Goal: Navigation & Orientation: Find specific page/section

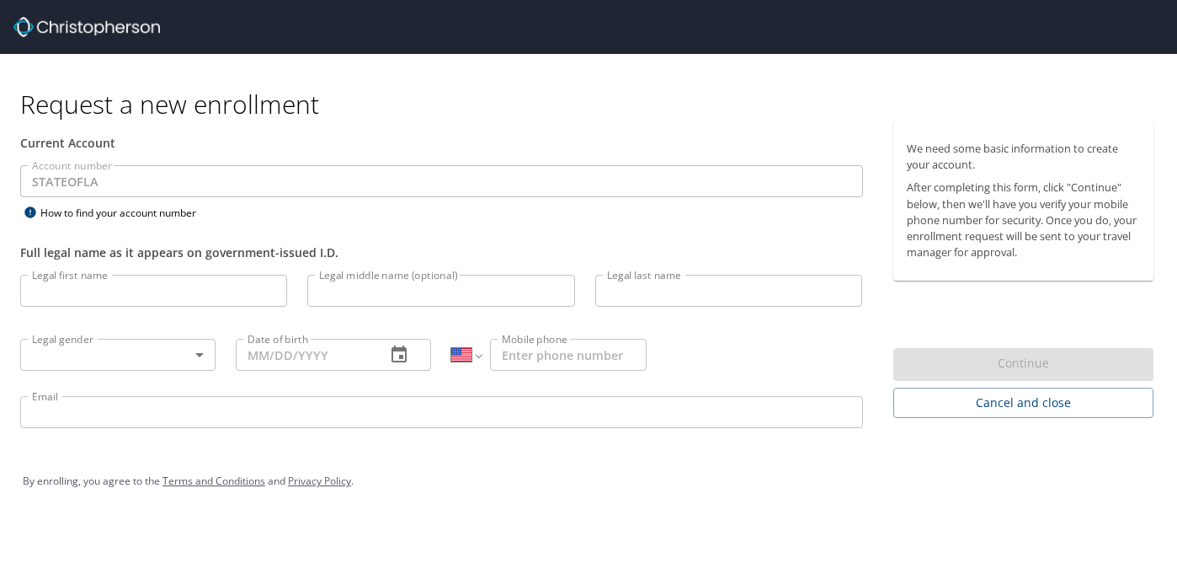
select select "US"
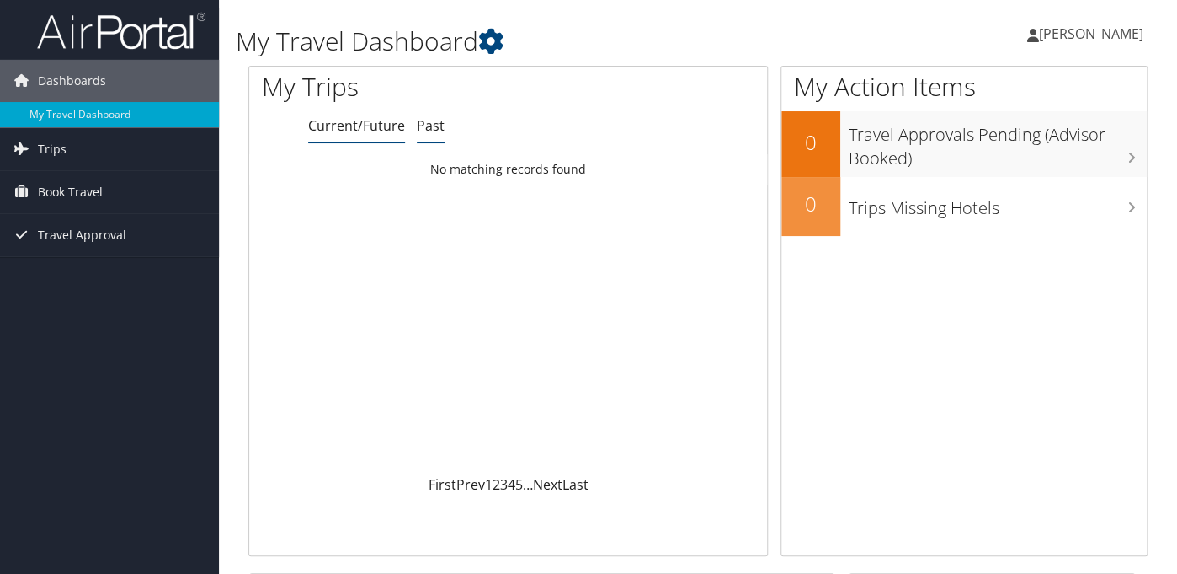
click at [425, 123] on link "Past" at bounding box center [431, 125] width 28 height 19
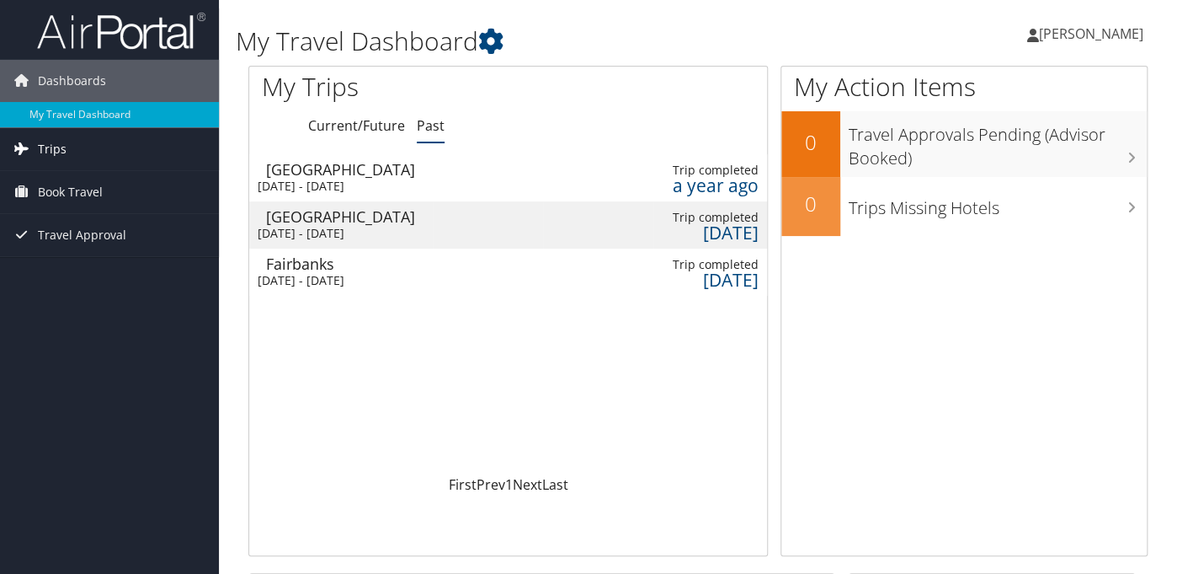
click at [62, 152] on span "Trips" at bounding box center [52, 149] width 29 height 42
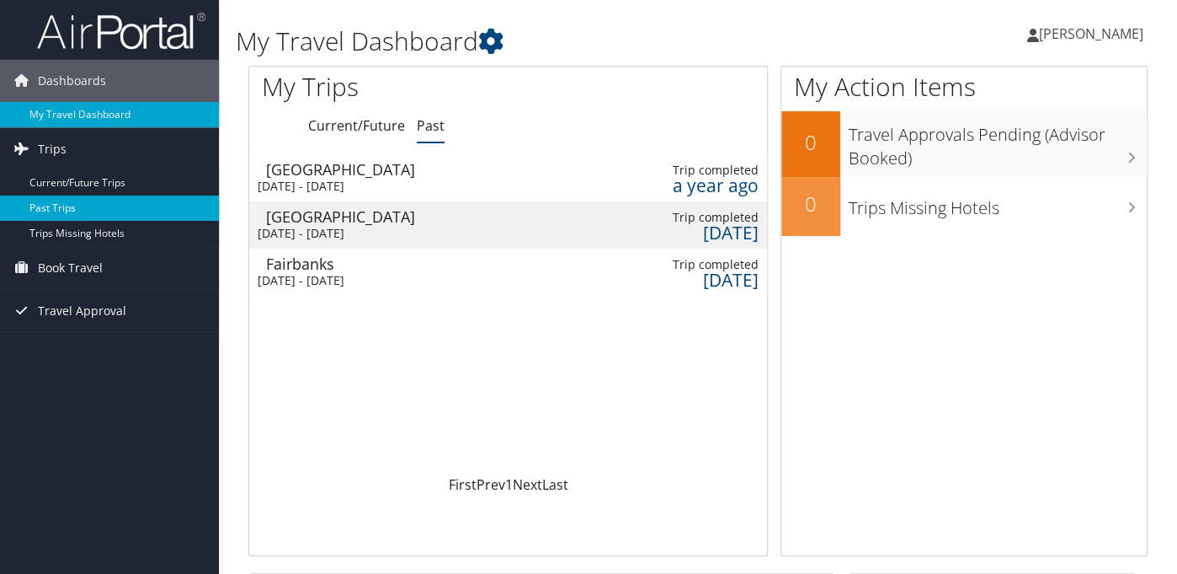
click at [67, 206] on link "Past Trips" at bounding box center [109, 207] width 219 height 25
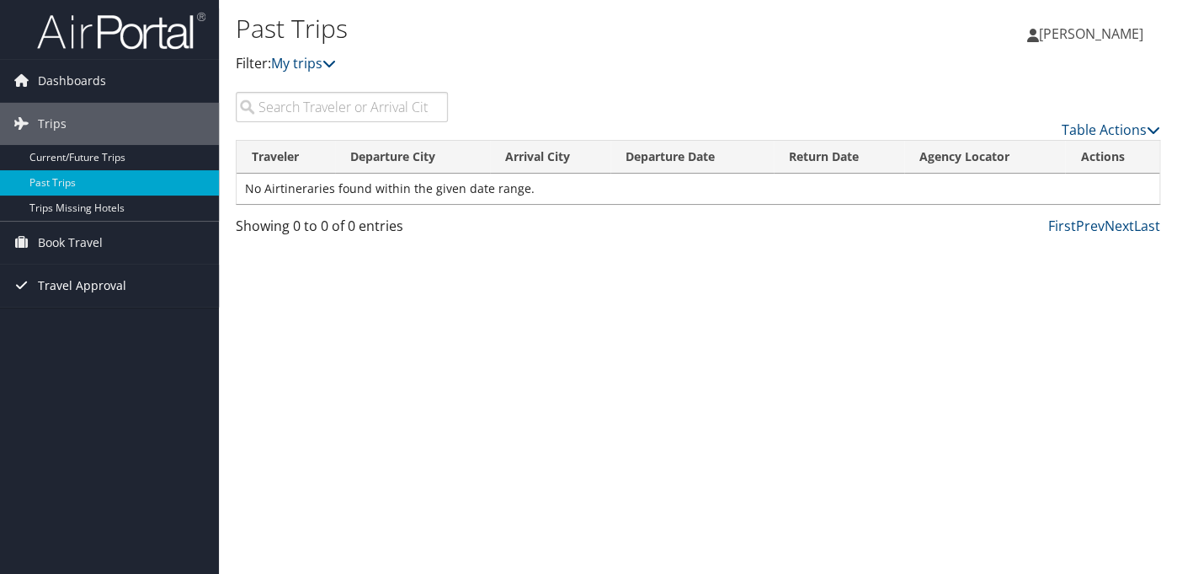
click at [62, 283] on span "Travel Approval" at bounding box center [82, 285] width 88 height 42
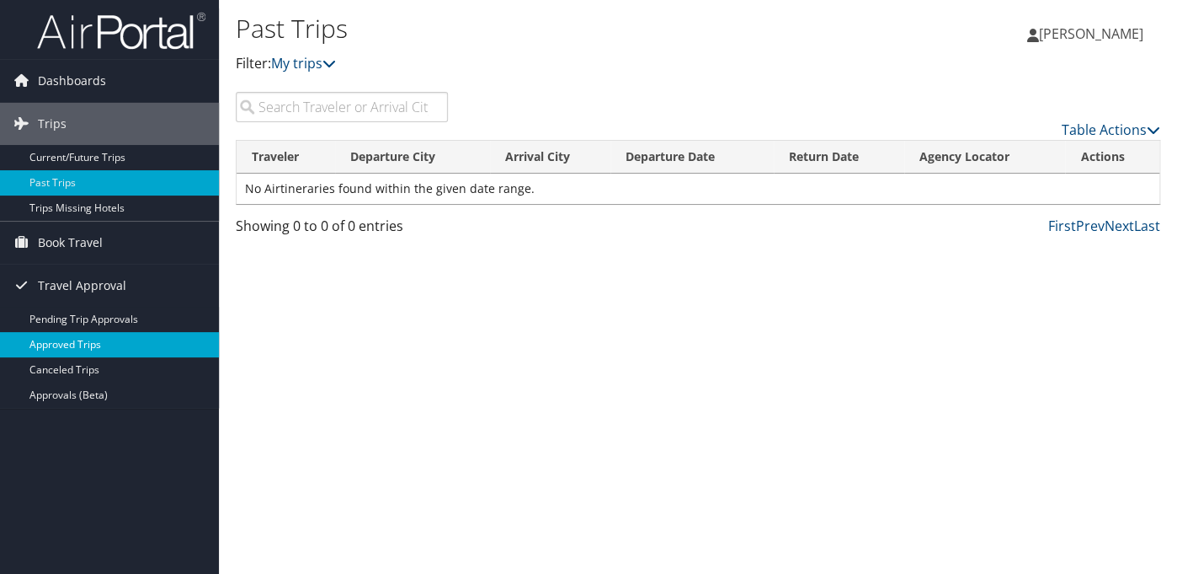
click at [63, 343] on link "Approved Trips" at bounding box center [109, 344] width 219 height 25
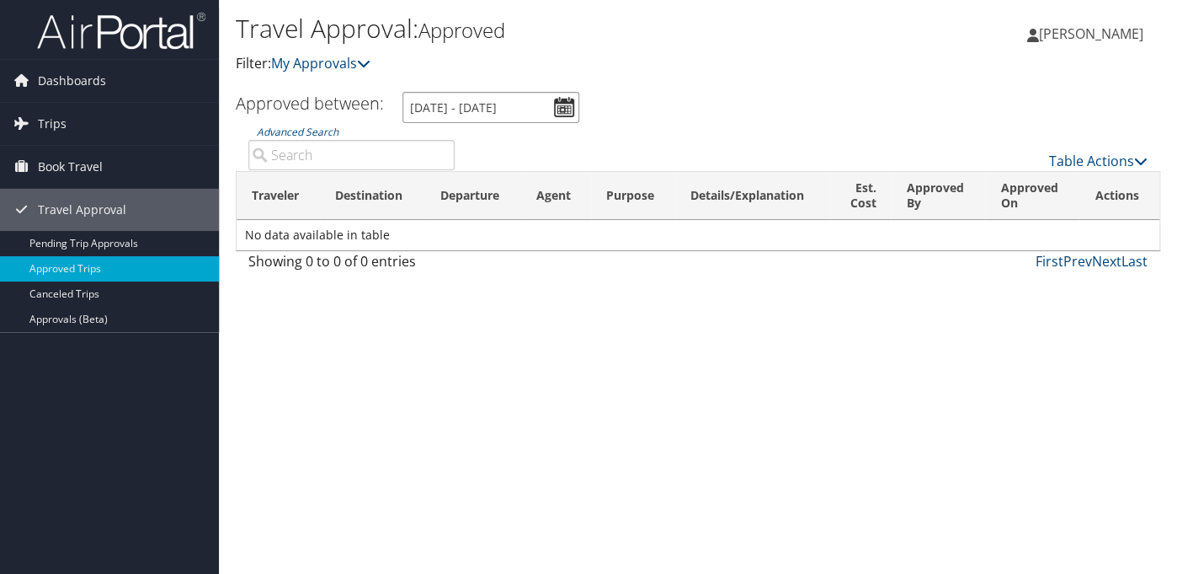
click at [544, 116] on input "[DATE] - [DATE]" at bounding box center [491, 107] width 177 height 31
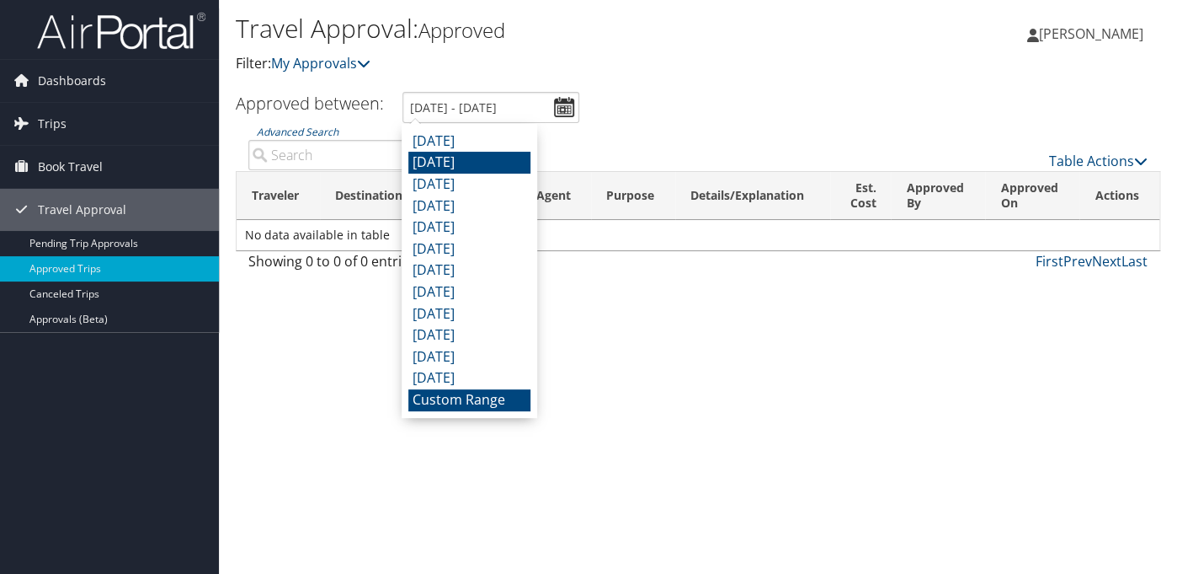
click at [471, 163] on li "[DATE]" at bounding box center [469, 163] width 122 height 22
type input "[DATE] - [DATE]"
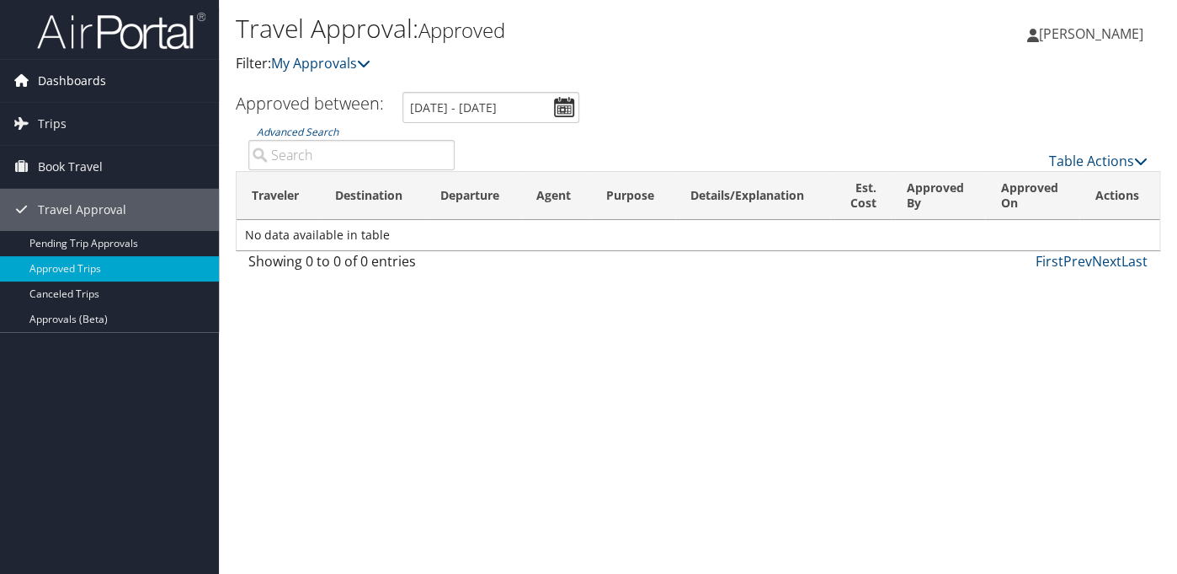
click at [54, 82] on span "Dashboards" at bounding box center [72, 81] width 68 height 42
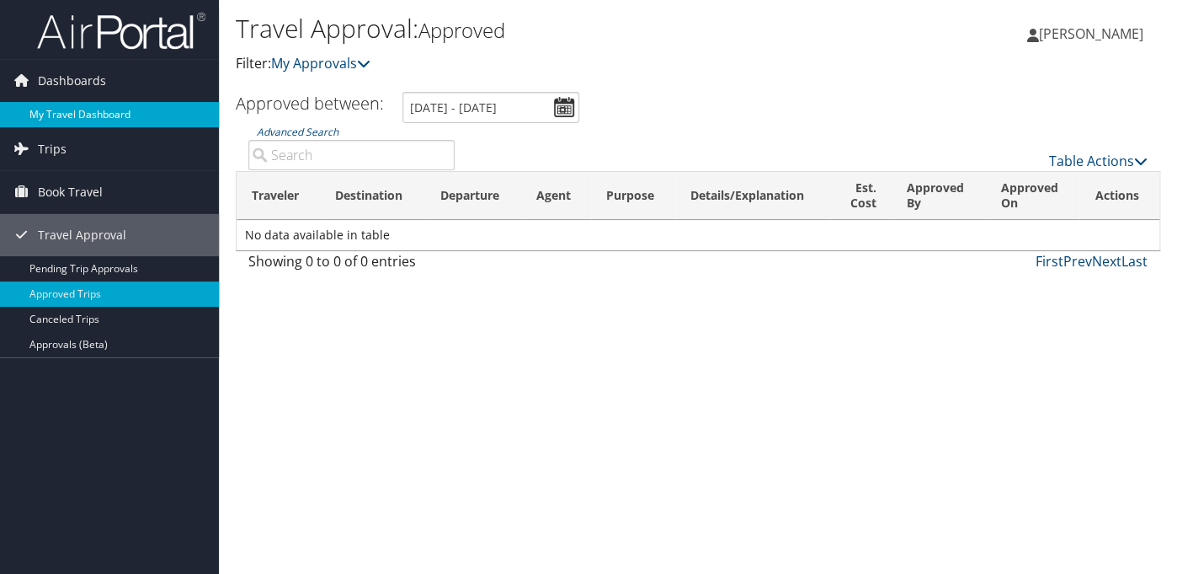
click at [81, 120] on link "My Travel Dashboard" at bounding box center [109, 114] width 219 height 25
